Goal: Transaction & Acquisition: Obtain resource

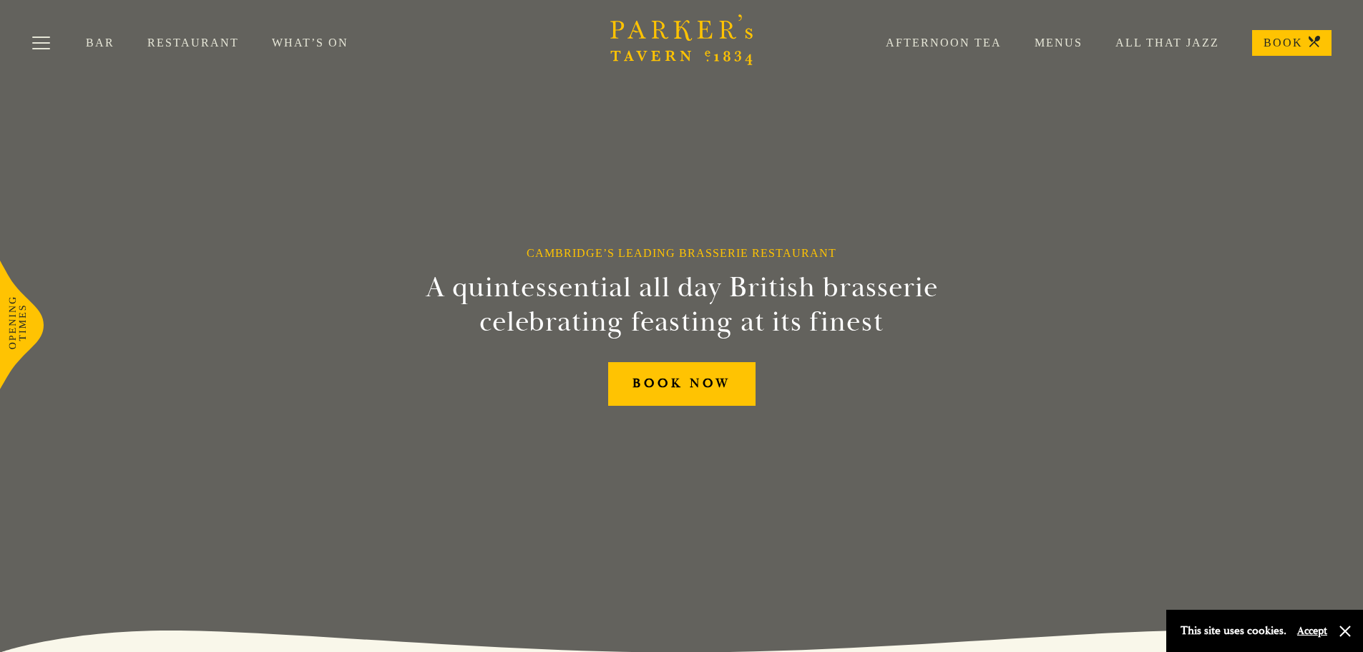
click at [1053, 39] on link "Menus" at bounding box center [1042, 43] width 81 height 14
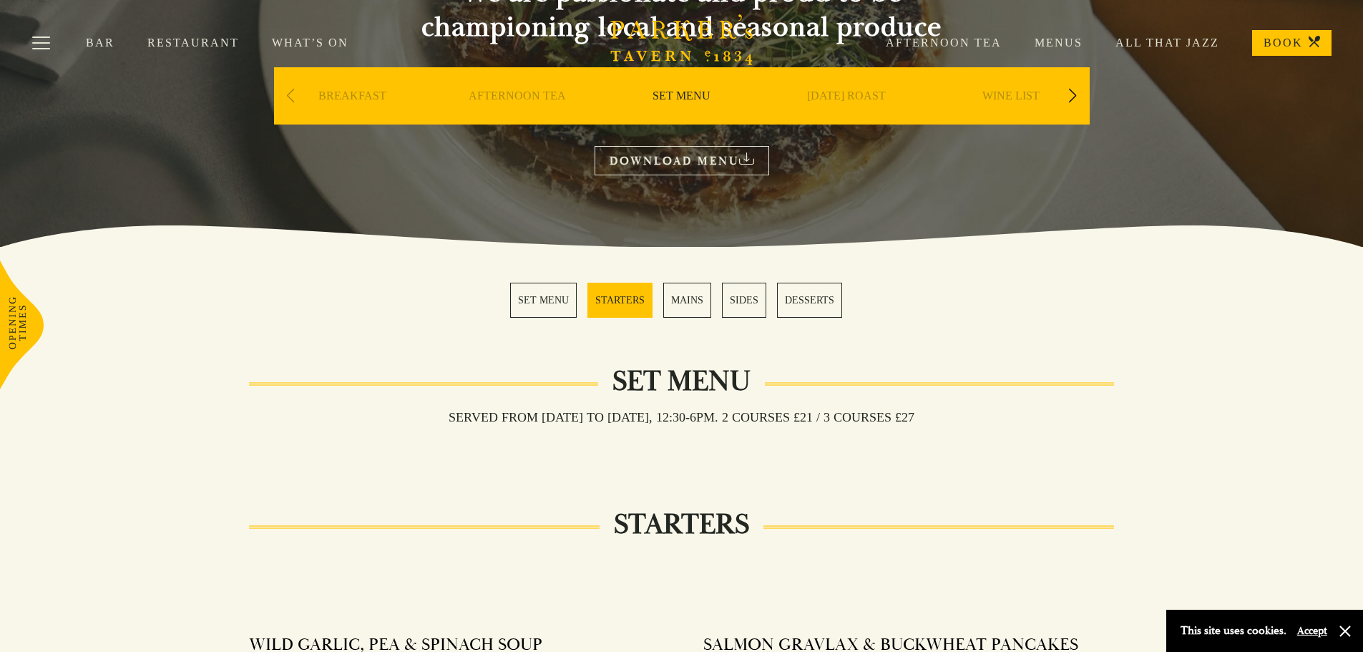
scroll to position [215, 0]
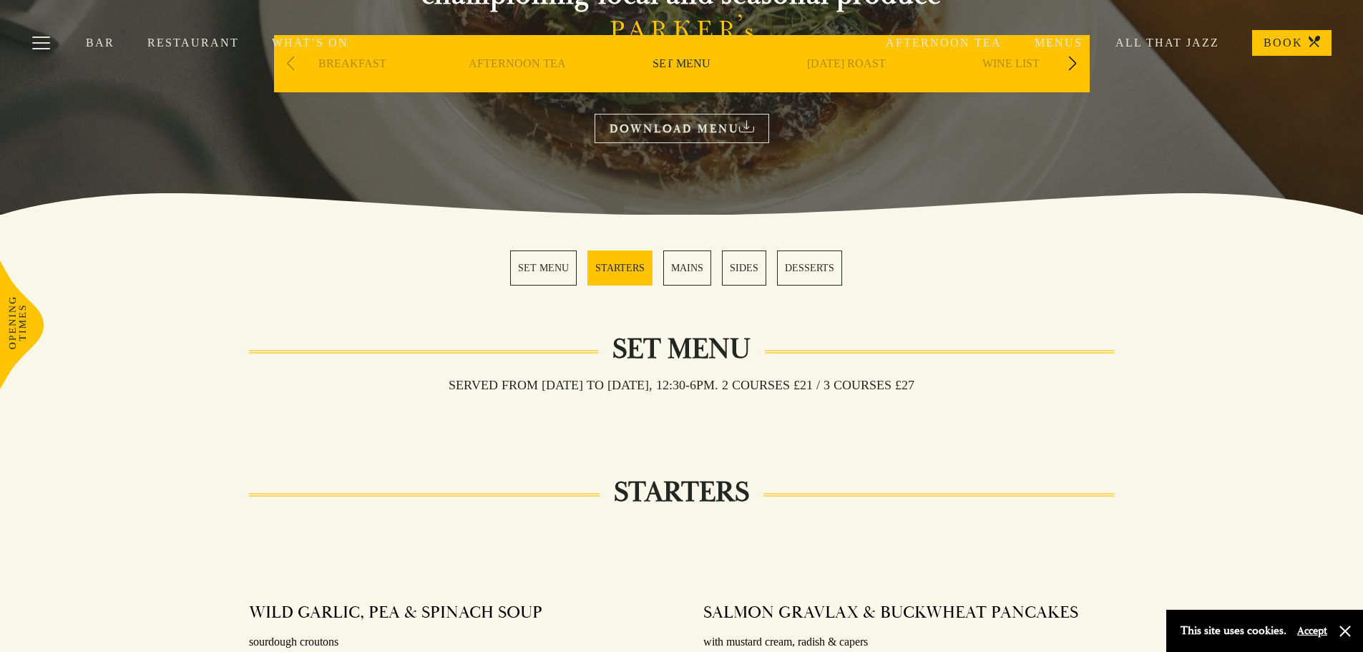
click at [688, 267] on link "MAINS" at bounding box center [687, 267] width 48 height 35
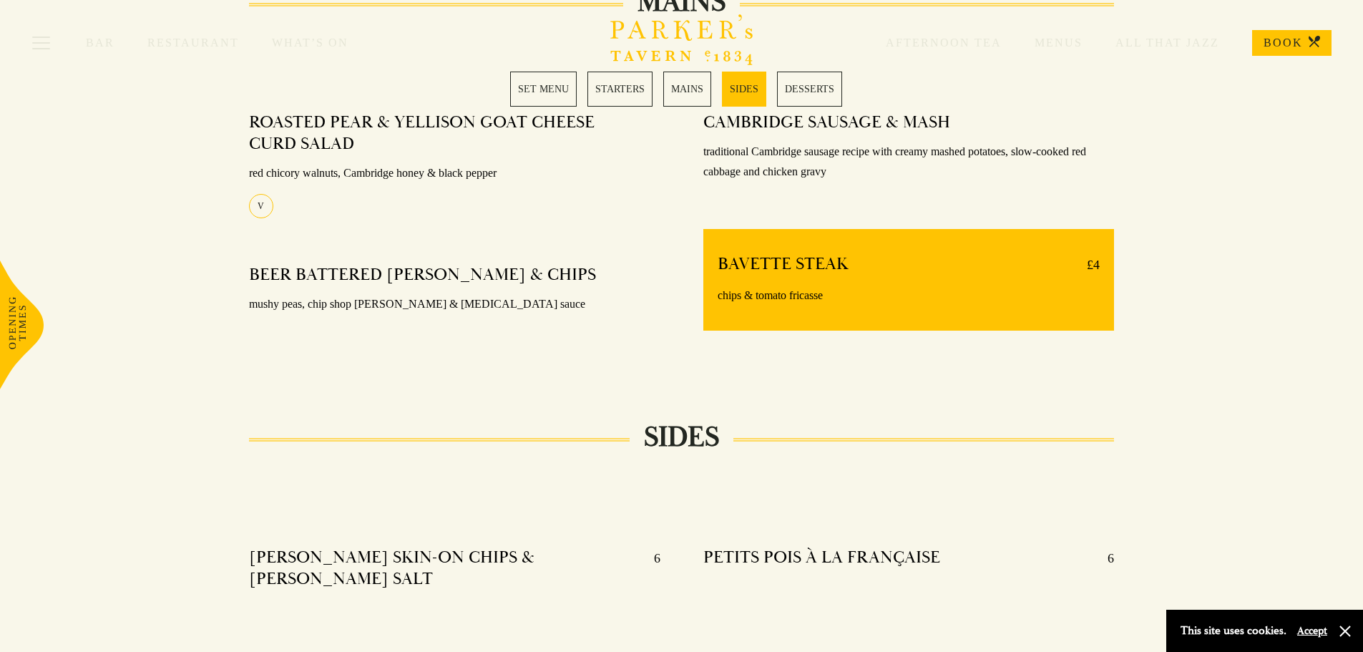
scroll to position [1116, 0]
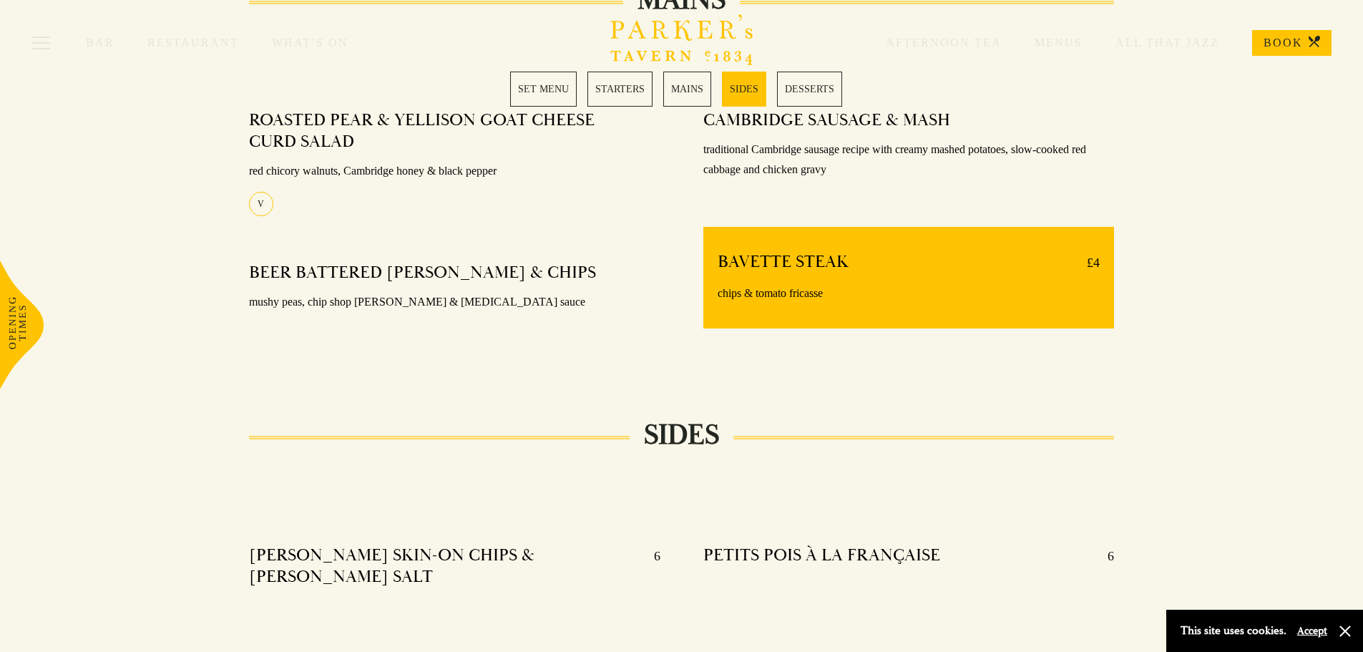
click at [631, 80] on div "Bar Restaurant What’s On Afternoon Tea Menus All That Jazz BOOK" at bounding box center [681, 43] width 1363 height 86
click at [626, 89] on link "STARTERS" at bounding box center [619, 89] width 65 height 35
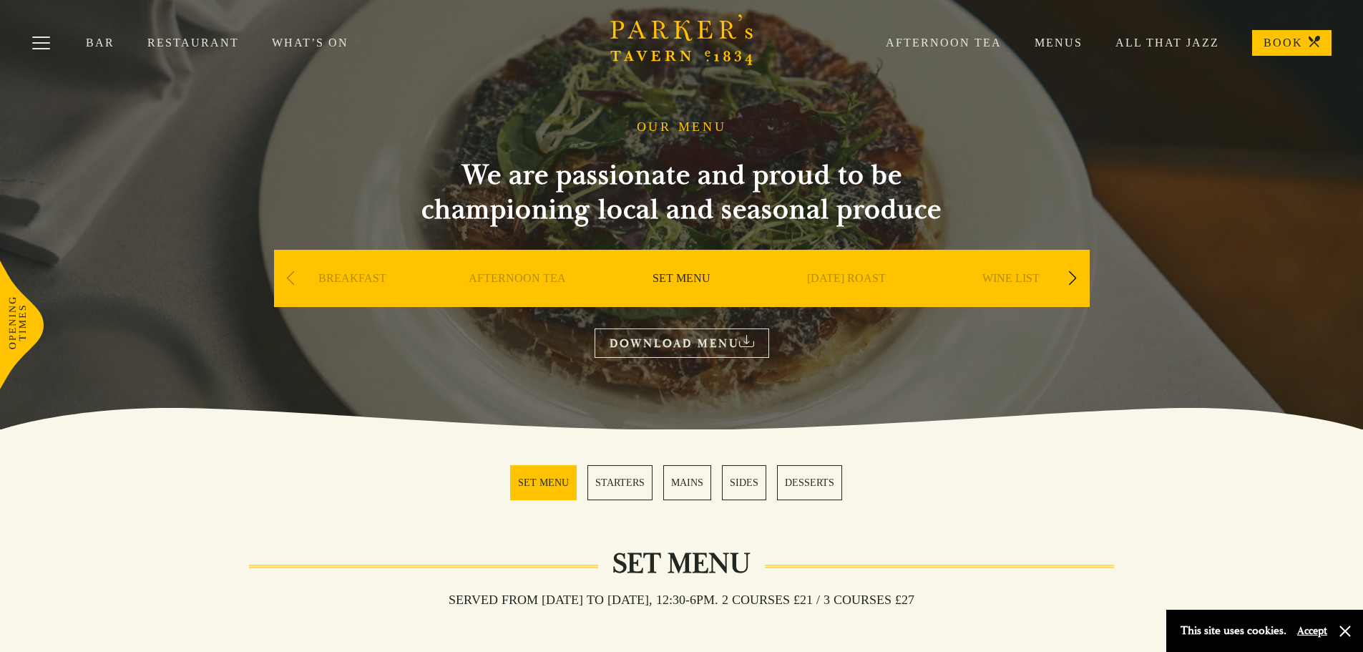
click at [1073, 280] on div "Next slide" at bounding box center [1072, 278] width 19 height 31
click at [849, 279] on link "A LA CARTE" at bounding box center [846, 299] width 67 height 57
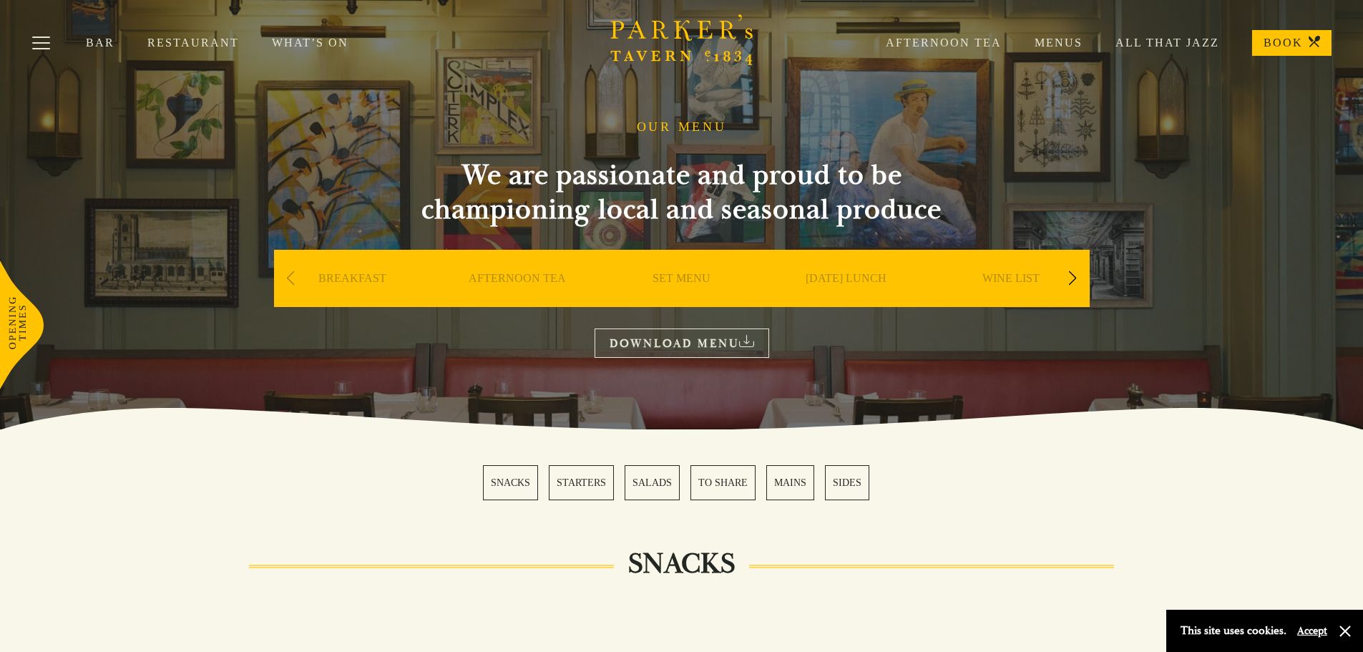
click at [1073, 285] on div "Next slide" at bounding box center [1072, 278] width 19 height 31
click at [1077, 281] on div "Next slide" at bounding box center [1072, 278] width 19 height 31
click at [1078, 280] on div "Next slide" at bounding box center [1072, 278] width 19 height 31
click at [1075, 275] on div "Next slide" at bounding box center [1072, 278] width 19 height 31
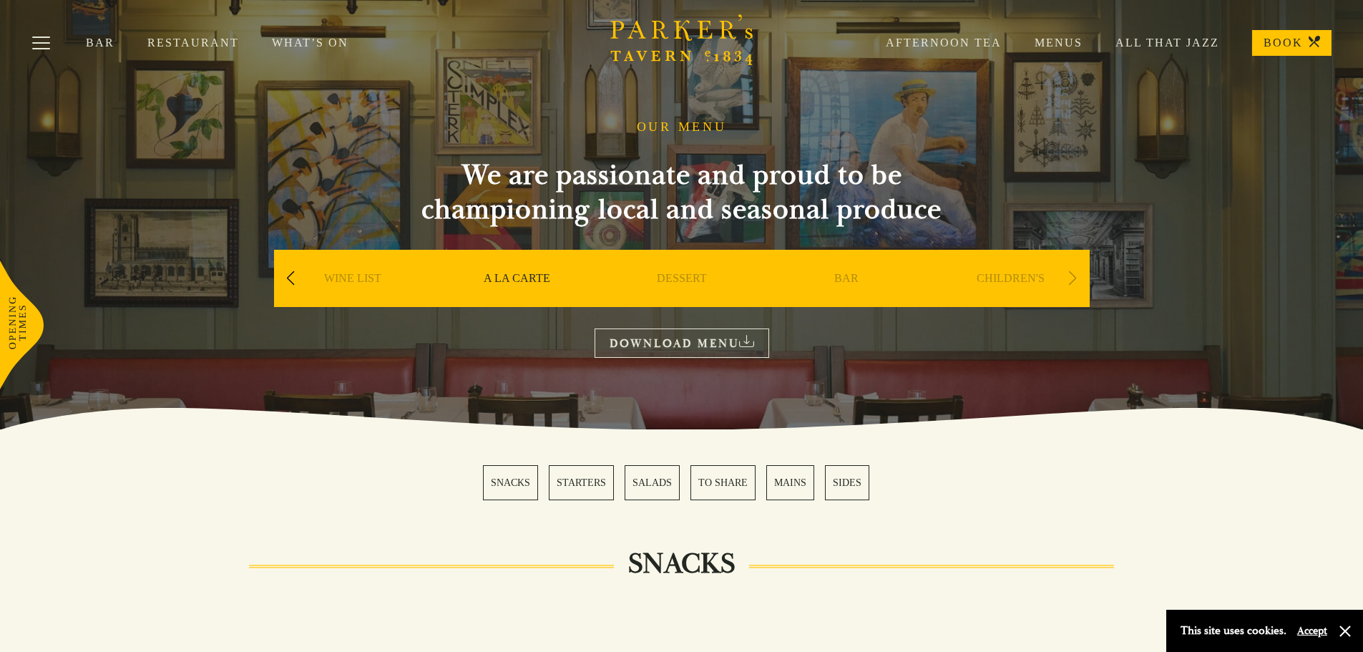
click at [1075, 275] on div "Next slide" at bounding box center [1072, 278] width 19 height 31
click at [703, 338] on link "DOWNLOAD MENU" at bounding box center [682, 342] width 175 height 29
